Goal: Task Accomplishment & Management: Use online tool/utility

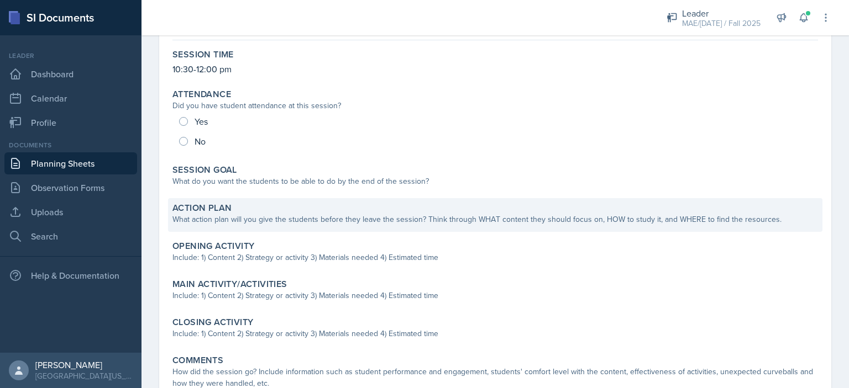
scroll to position [111, 0]
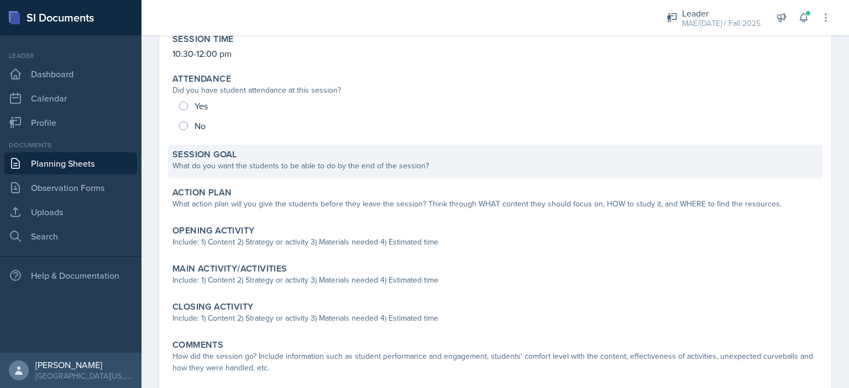
click at [241, 170] on div "What do you want the students to be able to do by the end of the session?" at bounding box center [494, 166] width 645 height 12
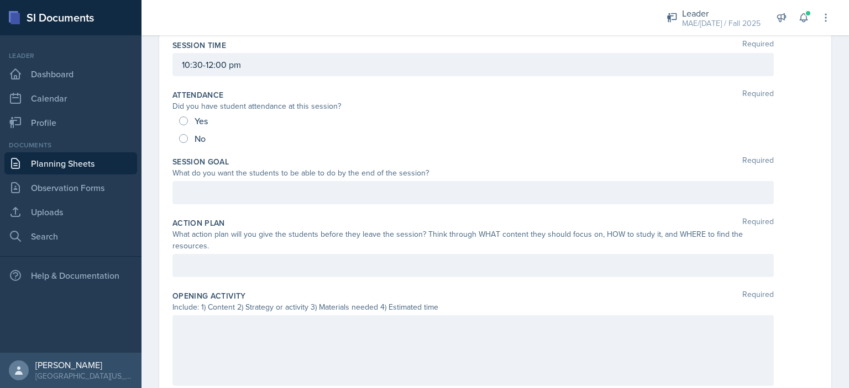
click at [259, 198] on div at bounding box center [472, 192] width 601 height 23
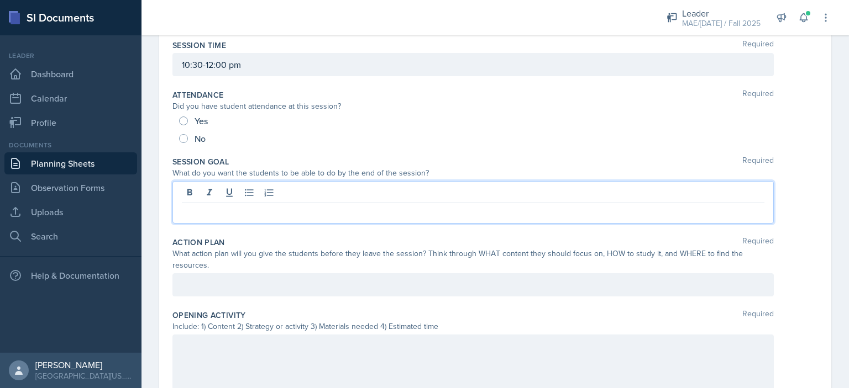
scroll to position [129, 0]
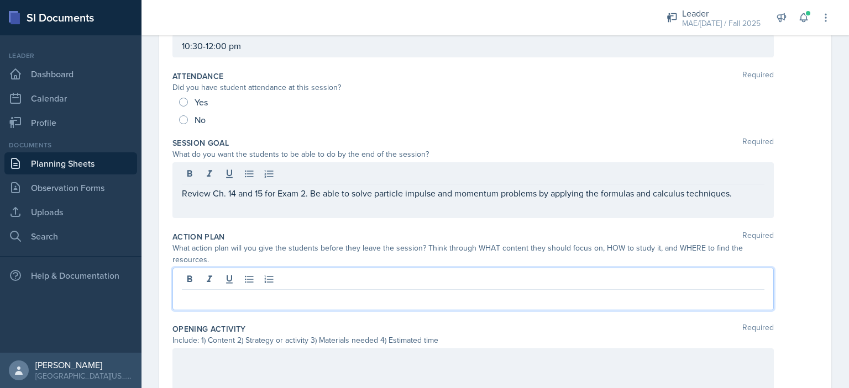
click at [314, 274] on div at bounding box center [472, 289] width 601 height 43
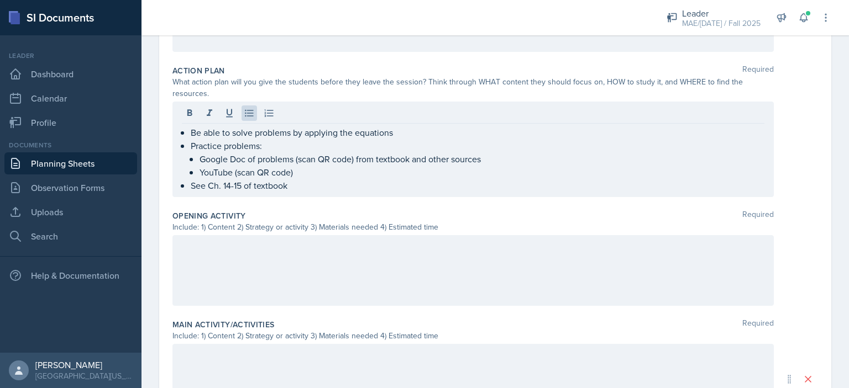
click at [308, 260] on div at bounding box center [472, 270] width 601 height 71
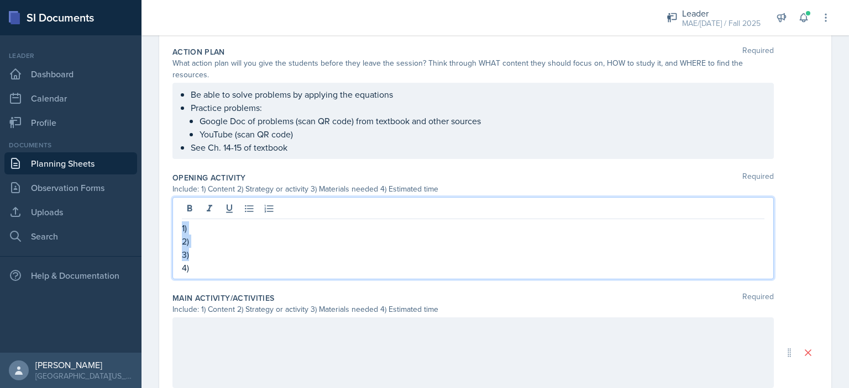
copy div "1) 2) 3)"
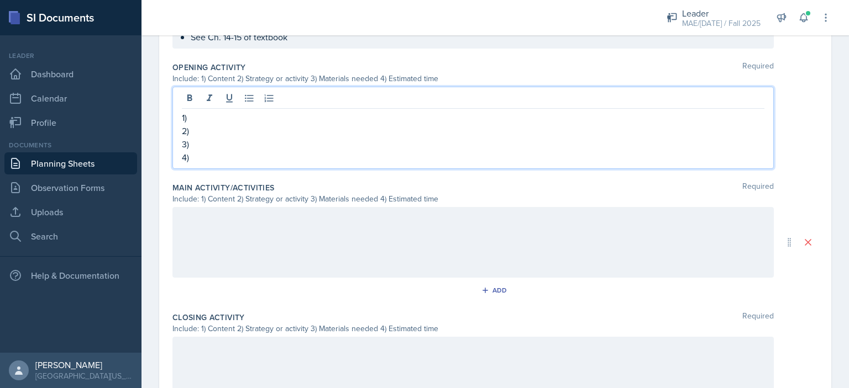
click at [243, 225] on div at bounding box center [472, 242] width 601 height 71
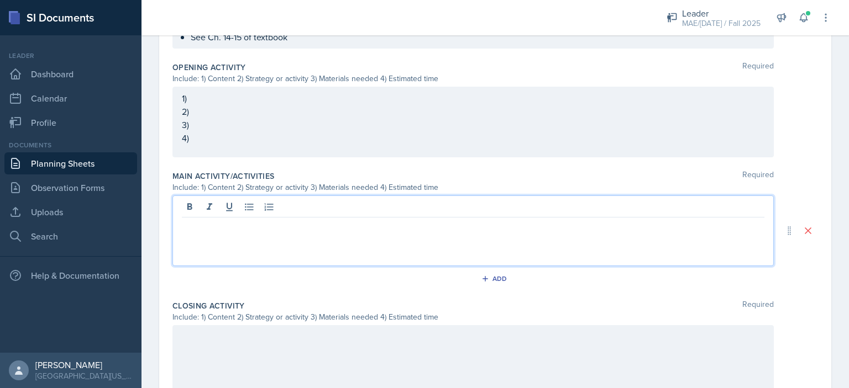
scroll to position [424, 0]
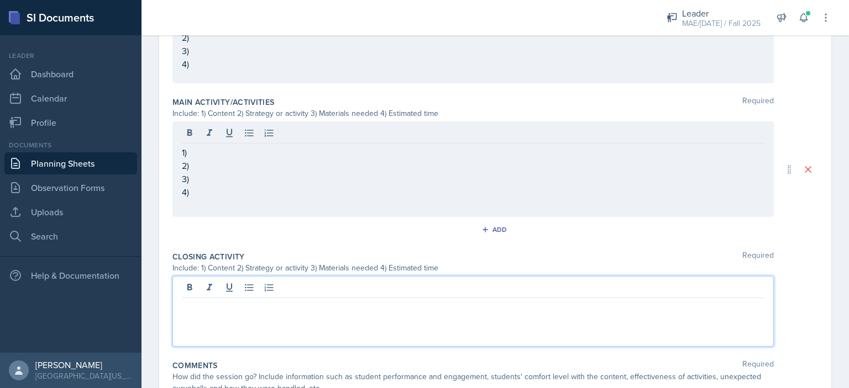
click at [222, 301] on p at bounding box center [473, 307] width 582 height 13
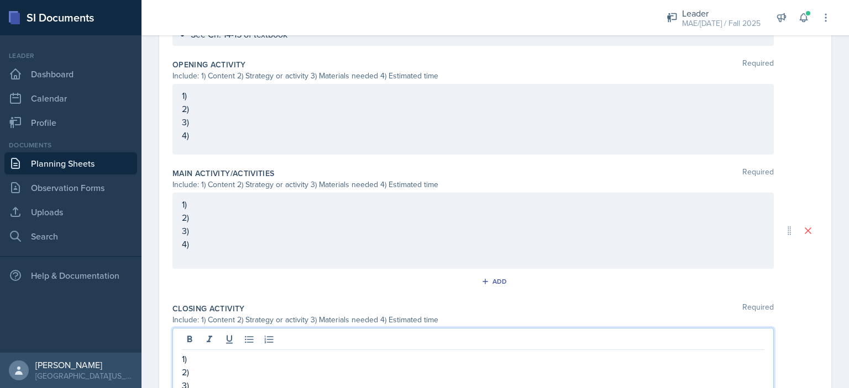
scroll to position [369, 0]
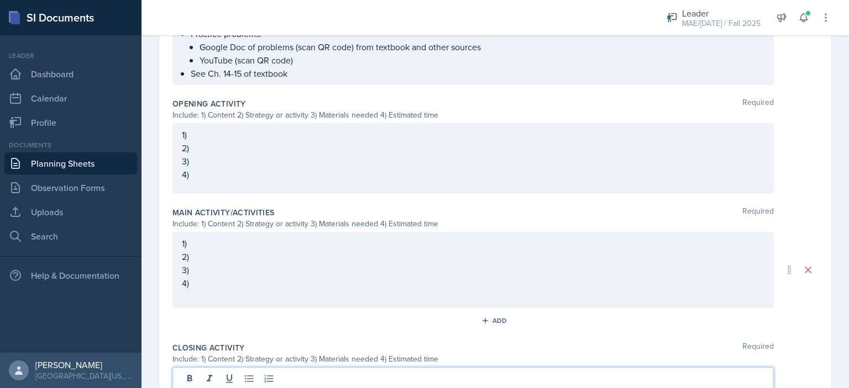
click at [241, 128] on p "1)" at bounding box center [473, 134] width 582 height 13
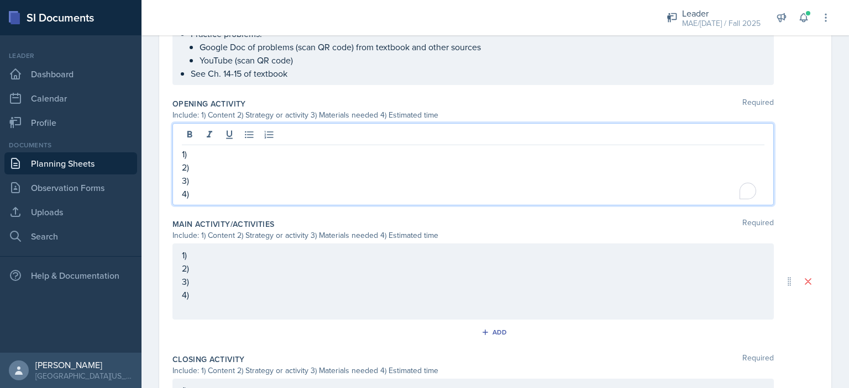
scroll to position [388, 0]
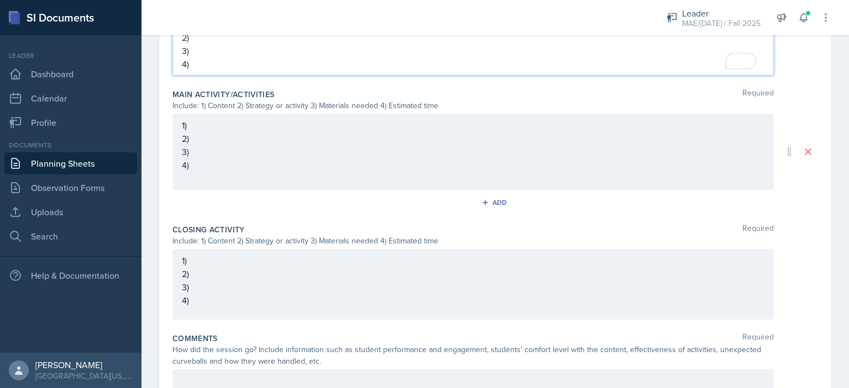
click at [240, 264] on p "1)" at bounding box center [473, 260] width 582 height 13
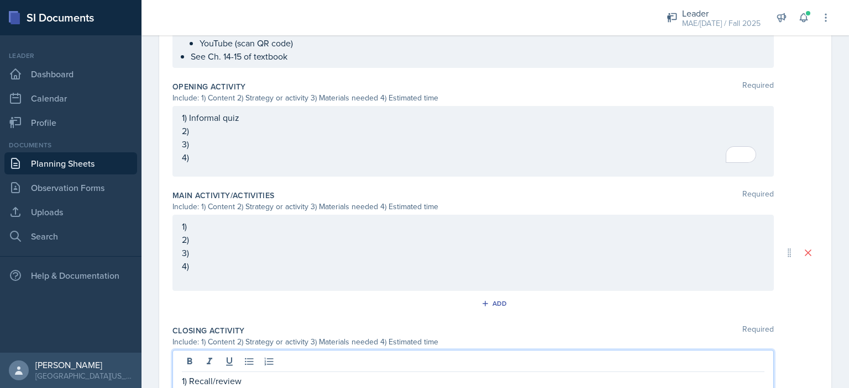
scroll to position [341, 0]
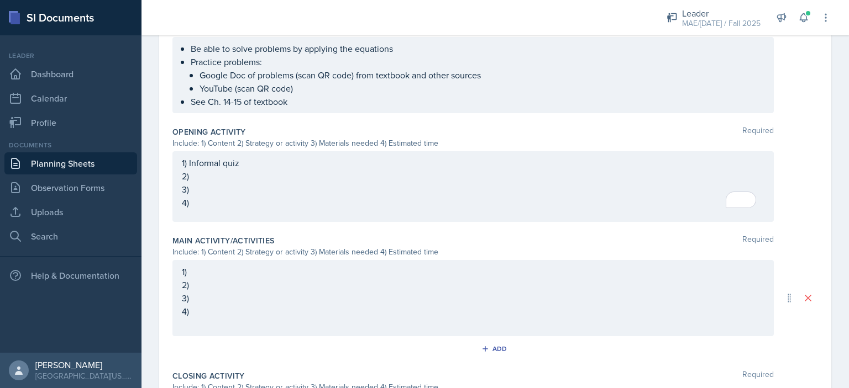
click at [211, 201] on div "1) Informal quiz 2) 3) 4)" at bounding box center [473, 182] width 582 height 53
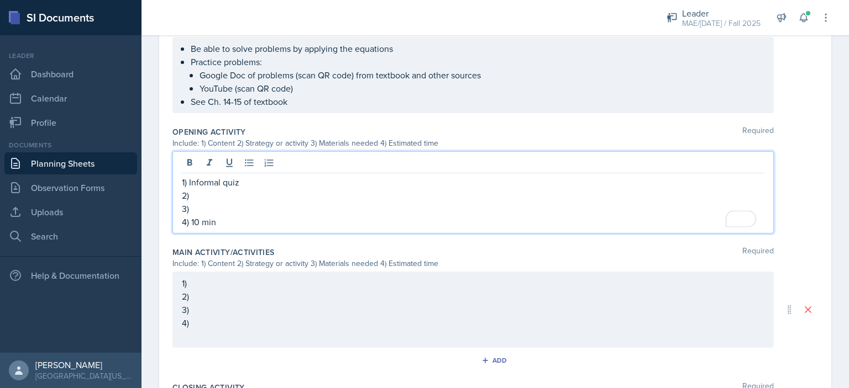
click at [212, 195] on p "2)" at bounding box center [473, 195] width 582 height 13
click at [335, 283] on div "1) 2) 3) 4)" at bounding box center [472, 310] width 601 height 76
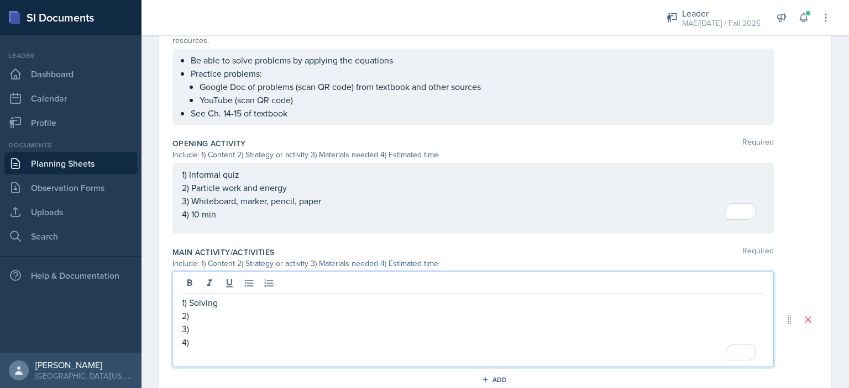
click at [301, 178] on p "1) Informal quiz" at bounding box center [473, 174] width 582 height 13
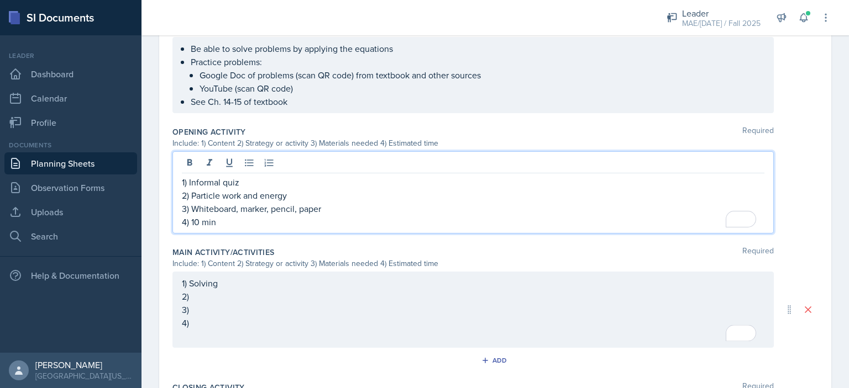
click at [295, 193] on p "2) Particle work and energy" at bounding box center [473, 195] width 582 height 13
click at [195, 196] on p "2) Particle work and energy" at bounding box center [473, 195] width 582 height 13
click at [193, 194] on p "2) Particle work and energy" at bounding box center [473, 195] width 582 height 13
click at [190, 181] on p "1) Informal quiz" at bounding box center [473, 182] width 582 height 13
click at [347, 181] on p "1) Particle work and energyInformal quiz" at bounding box center [473, 182] width 582 height 13
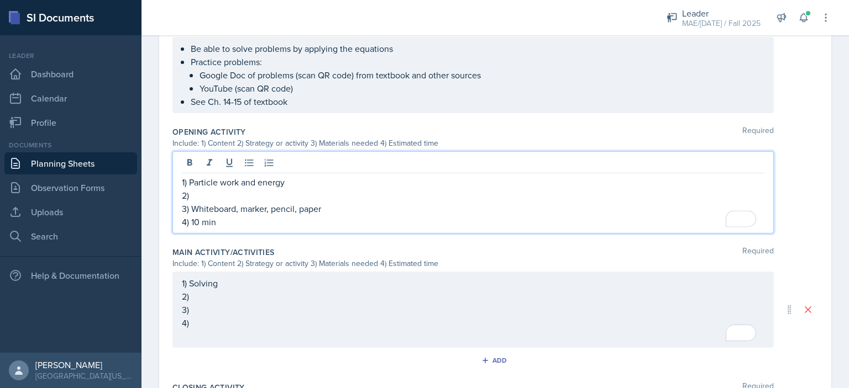
click at [322, 190] on p "2)" at bounding box center [473, 195] width 582 height 13
click at [291, 181] on p "1) Particle work and energy" at bounding box center [473, 182] width 582 height 13
click at [190, 180] on p "1) Particle work and energy" at bounding box center [473, 182] width 582 height 13
copy p "Particle work and energy"
click at [231, 284] on div "1) Solving 2) 3) 4)" at bounding box center [472, 310] width 601 height 76
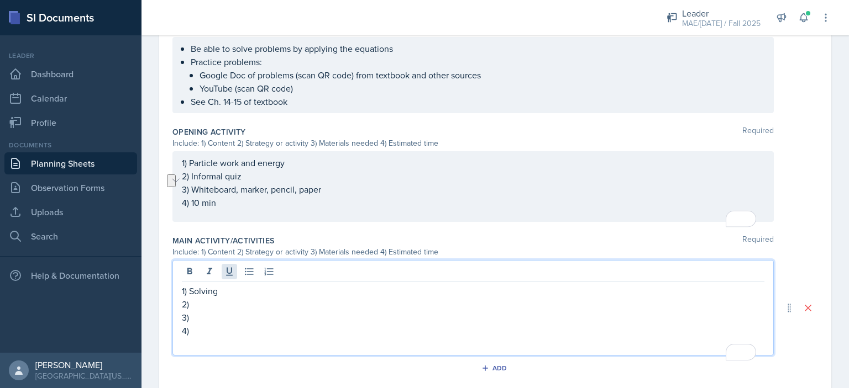
scroll to position [329, 0]
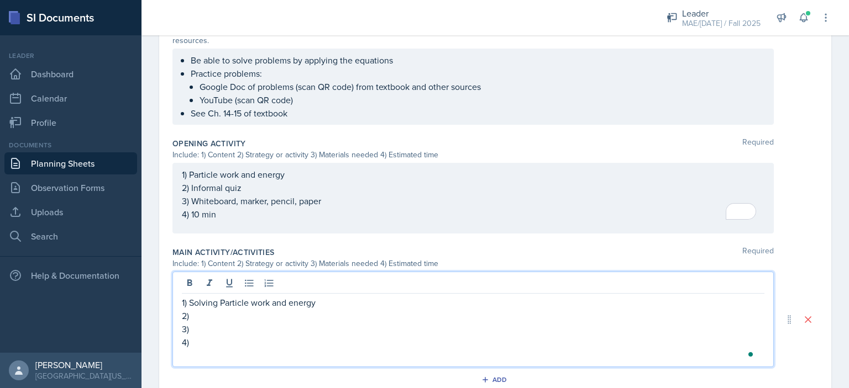
click at [223, 301] on p "1) Solving Particle work and energy" at bounding box center [473, 302] width 582 height 13
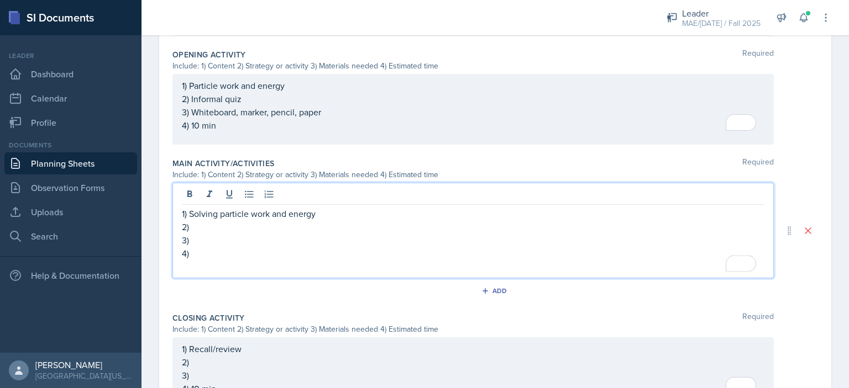
scroll to position [440, 0]
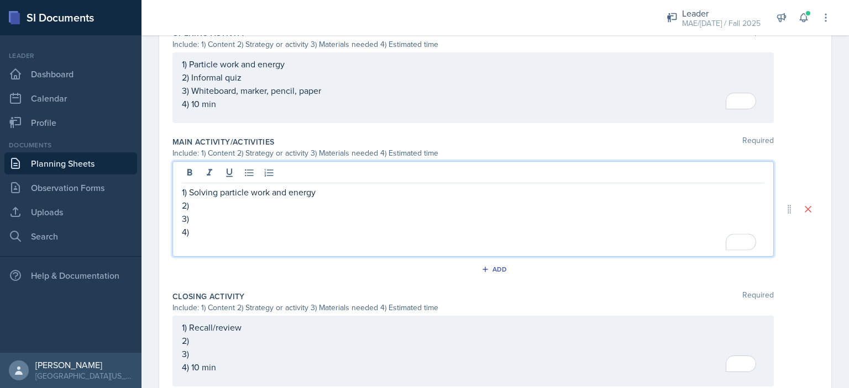
click at [326, 196] on p "1) Solving particle work and energy" at bounding box center [473, 192] width 582 height 13
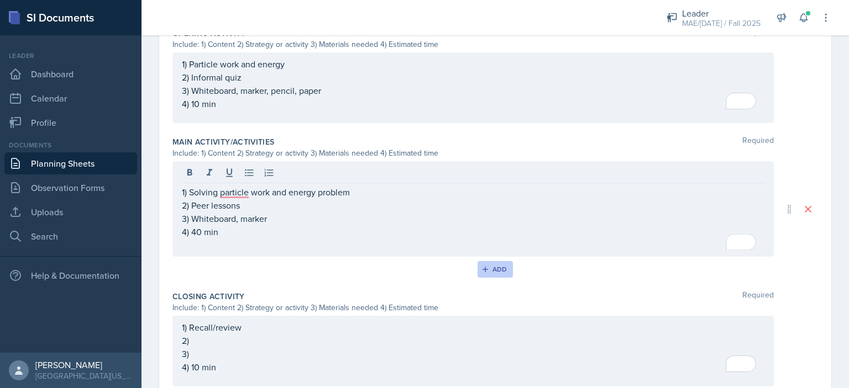
click at [482, 267] on icon "button" at bounding box center [485, 270] width 8 height 8
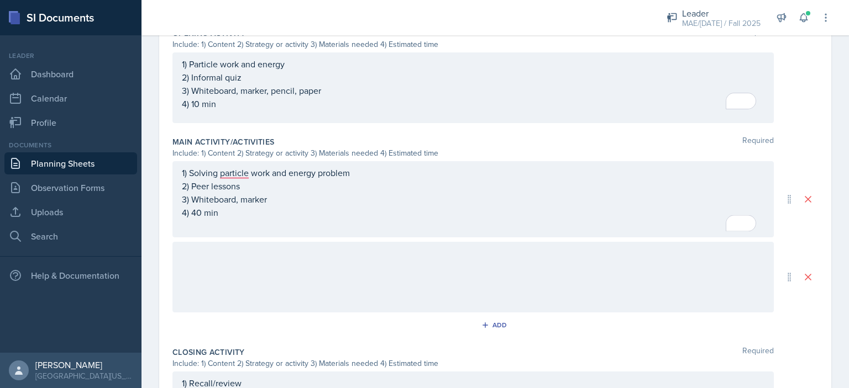
click at [292, 220] on div "1) Solving particle work and energy problem 2) Peer lessons 3) Whiteboard, mark…" at bounding box center [473, 199] width 582 height 66
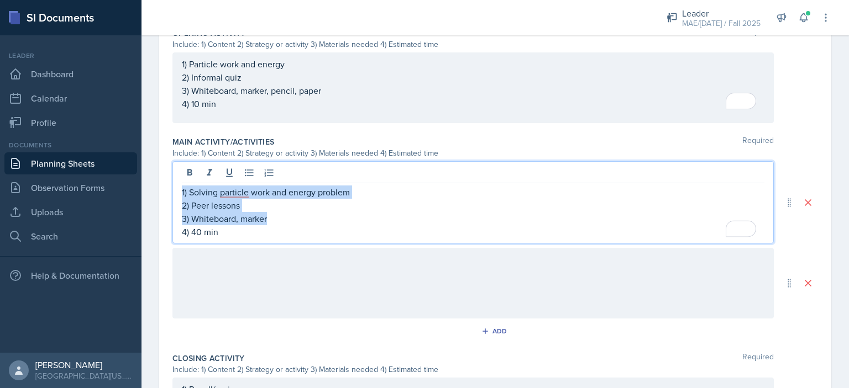
copy div "1) Solving particle work and energy problem 2) Peer lessons 3) Whiteboard, mark…"
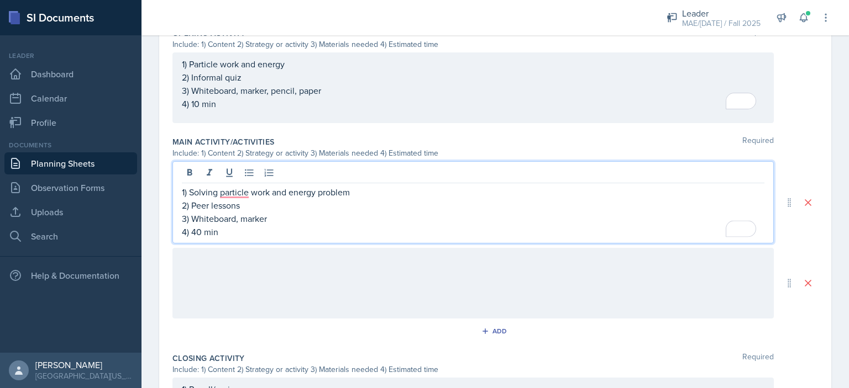
click at [257, 262] on div at bounding box center [472, 283] width 601 height 71
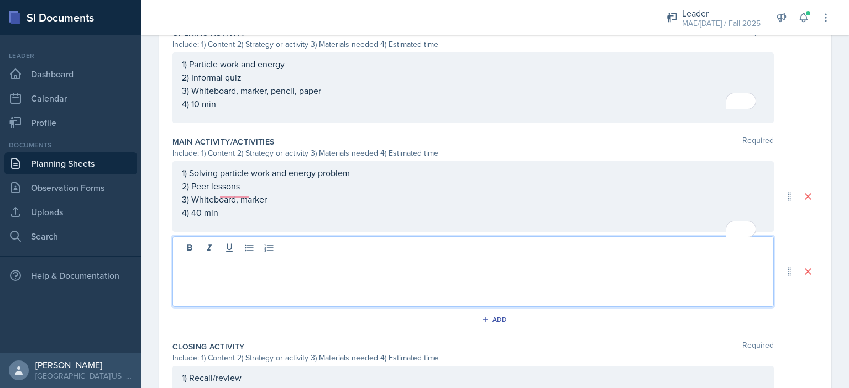
scroll to position [429, 0]
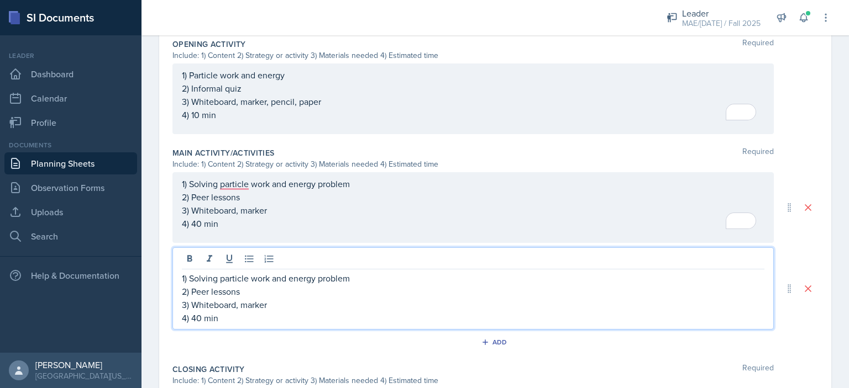
drag, startPoint x: 244, startPoint y: 293, endPoint x: 230, endPoint y: 293, distance: 13.8
click at [244, 293] on p "2) Peer lessons" at bounding box center [473, 291] width 582 height 13
click at [196, 291] on p "2) Peer lessons" at bounding box center [473, 291] width 582 height 13
click at [197, 315] on p "4) 40 min" at bounding box center [473, 318] width 582 height 13
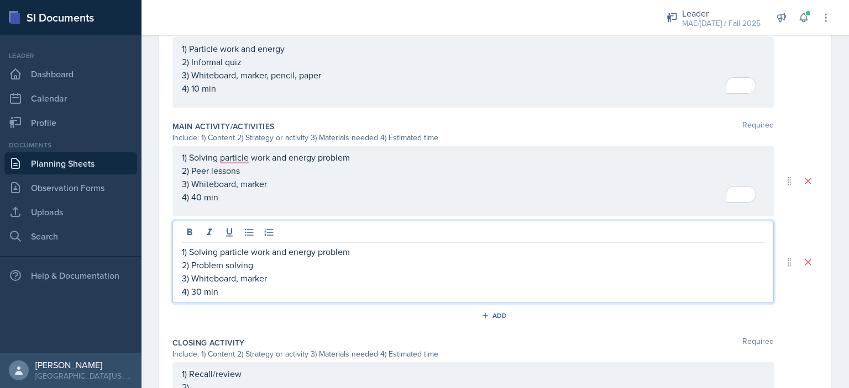
scroll to position [539, 0]
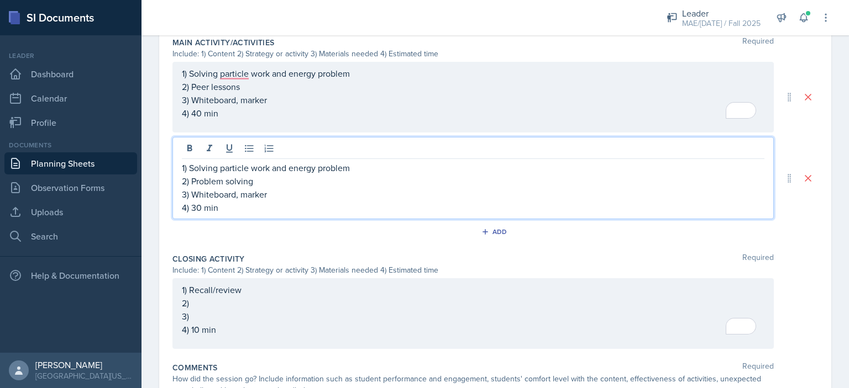
click at [316, 170] on p "1) Solving particle work and energy problem" at bounding box center [473, 167] width 582 height 13
click at [254, 168] on p "1) Solving particle work and energy problem" at bounding box center [473, 167] width 582 height 13
click at [356, 80] on div "1) Solving particle work and energy problem 2) Peer lessons 3) Whiteboard, mark…" at bounding box center [473, 93] width 582 height 53
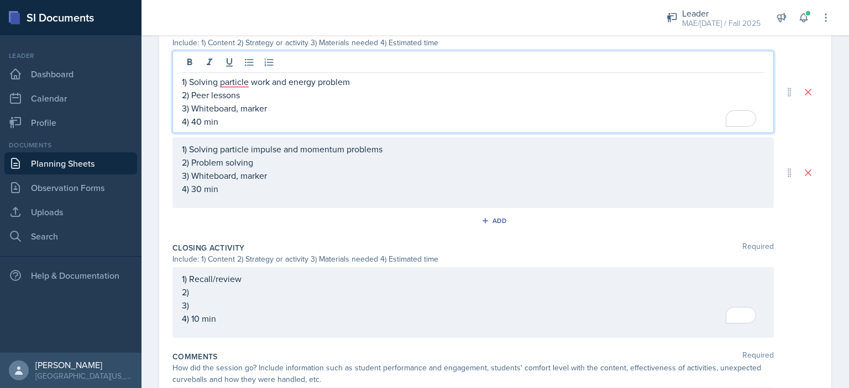
click at [356, 76] on p "1) Solving particle work and energy problem" at bounding box center [473, 81] width 582 height 13
click at [225, 290] on div "1) Recall/review 2) 3) 4) 10 min" at bounding box center [473, 298] width 582 height 53
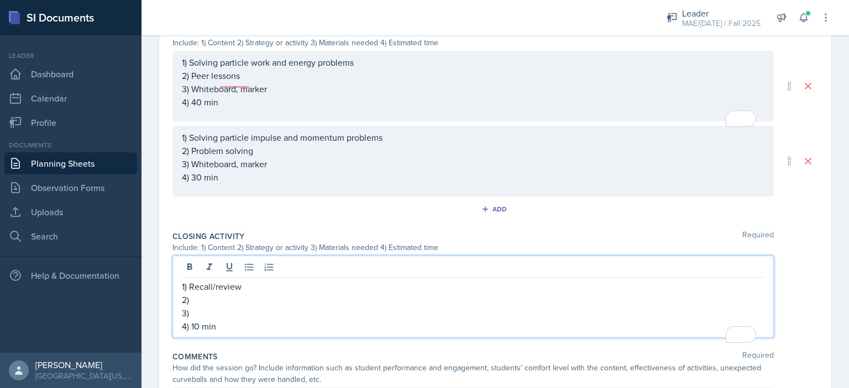
scroll to position [539, 0]
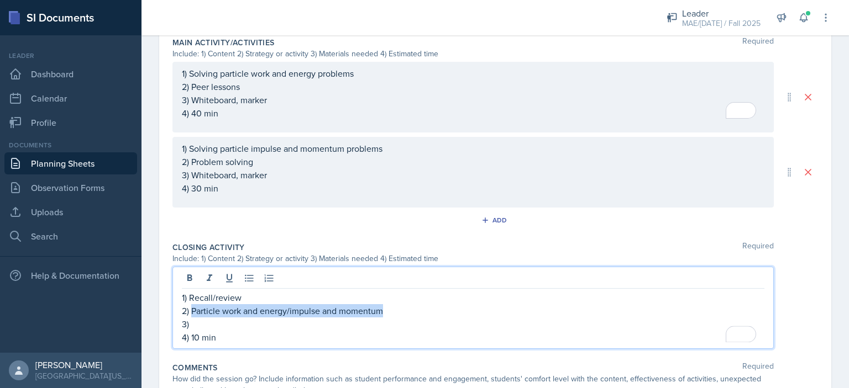
click at [192, 309] on p "2) Particle work and energy/impulse and momentum" at bounding box center [473, 310] width 582 height 13
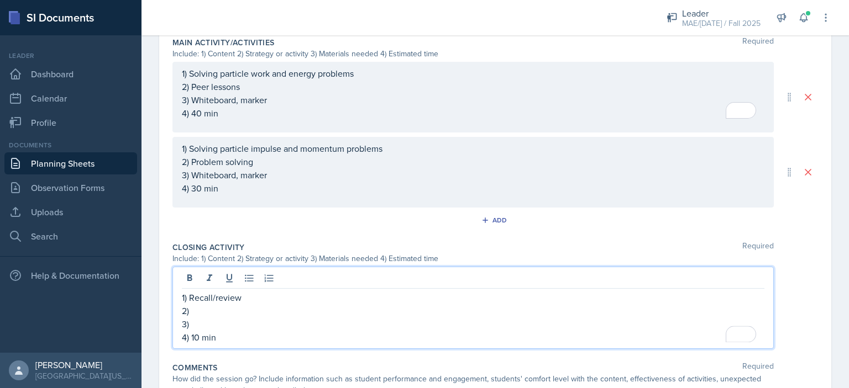
click at [189, 296] on p "1) Recall/review" at bounding box center [473, 297] width 582 height 13
click at [436, 295] on p "1) Particle work and energy/impulse and momentumRecall/review" at bounding box center [473, 297] width 582 height 13
click at [385, 309] on p "2)" at bounding box center [473, 310] width 582 height 13
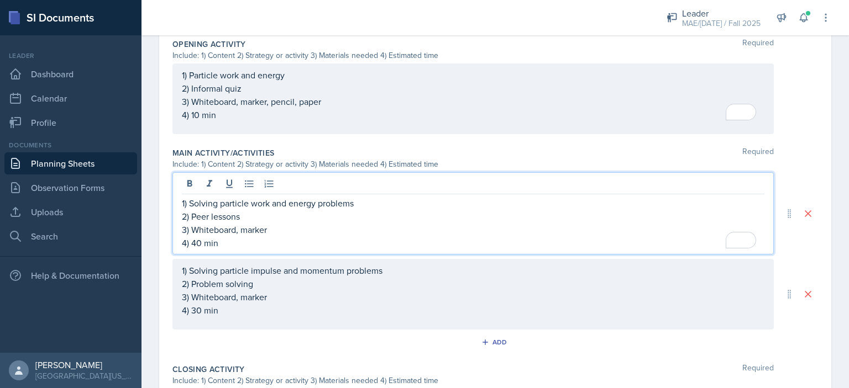
click at [320, 223] on p "3) Whiteboard, marker" at bounding box center [473, 229] width 582 height 13
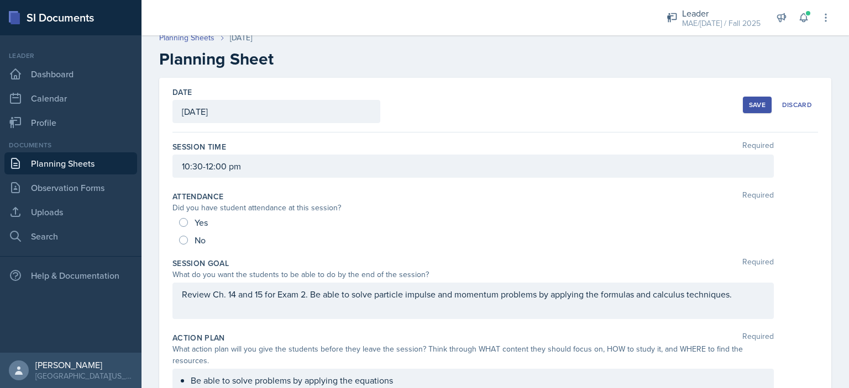
scroll to position [0, 0]
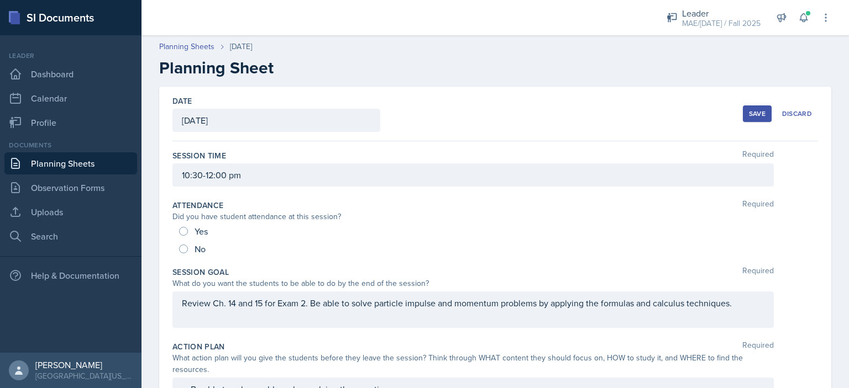
click at [743, 114] on button "Save" at bounding box center [757, 114] width 29 height 17
